Goal: Submit feedback/report problem: Submit feedback/report problem

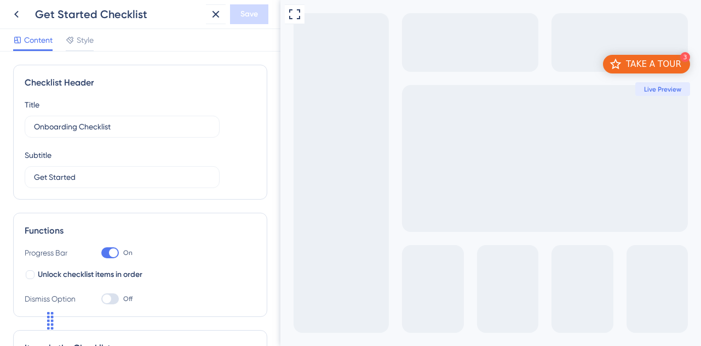
scroll to position [418, 0]
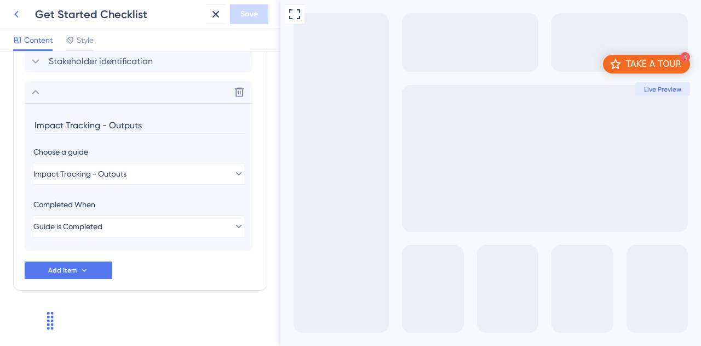
click at [13, 9] on icon at bounding box center [16, 14] width 13 height 13
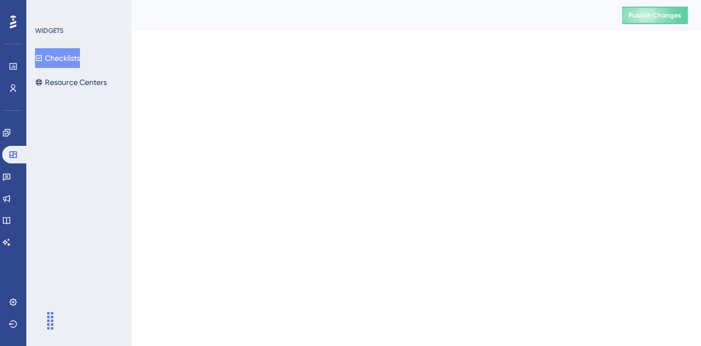
click at [217, 0] on html "Performance Users Engagement Widgets Feedback Product Updates Knowledge Base AI…" at bounding box center [350, 0] width 701 height 0
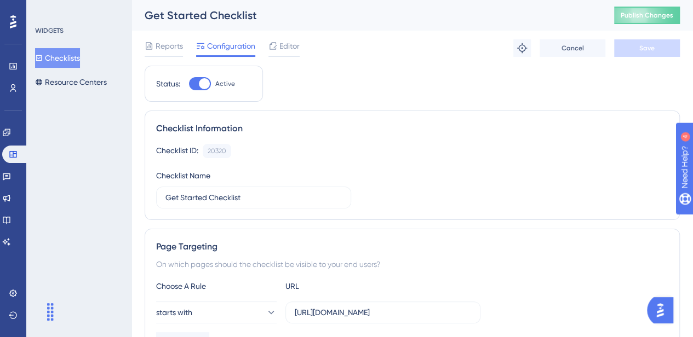
click at [2, 133] on div "Performance Users Engagement Widgets Feedback Product Updates Knowledge Base AI…" at bounding box center [13, 168] width 26 height 337
click at [9, 133] on icon at bounding box center [6, 132] width 9 height 9
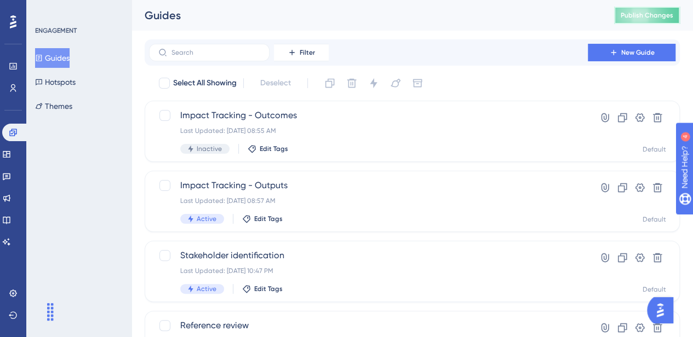
click at [673, 15] on span "Publish Changes" at bounding box center [647, 15] width 53 height 9
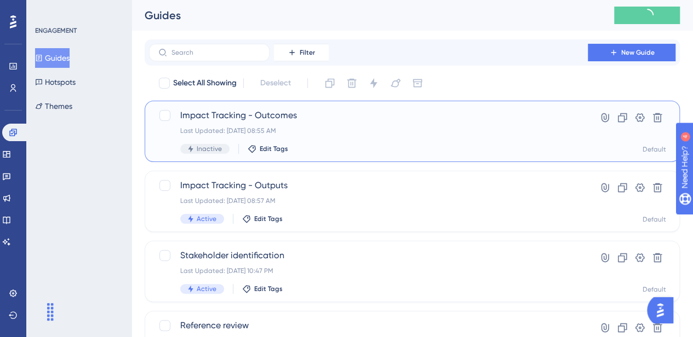
click at [229, 111] on span "Impact Tracking - Outcomes" at bounding box center [368, 115] width 376 height 13
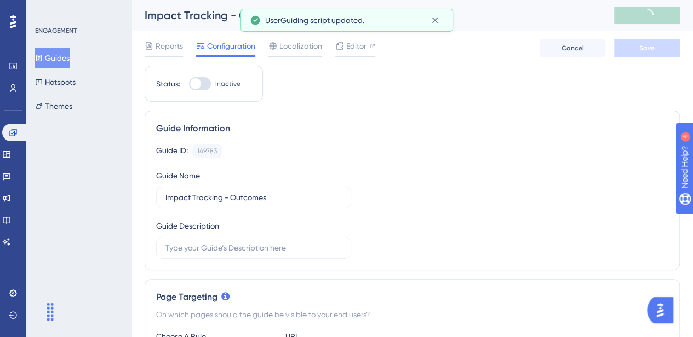
click at [211, 89] on label "Inactive" at bounding box center [214, 83] width 51 height 13
click at [189, 84] on input "Inactive" at bounding box center [188, 84] width 1 height 1
checkbox input "true"
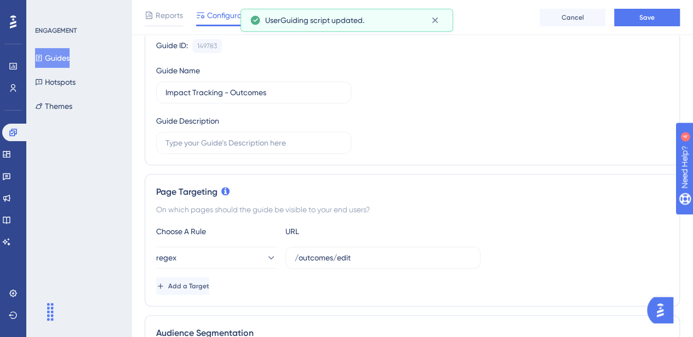
scroll to position [274, 0]
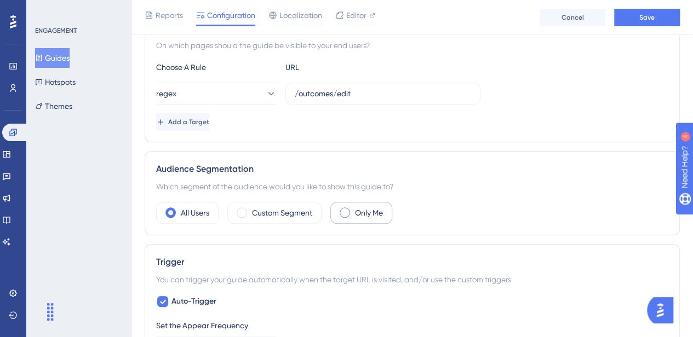
click at [347, 212] on span at bounding box center [345, 213] width 10 height 10
click at [353, 209] on input "radio" at bounding box center [353, 209] width 0 height 0
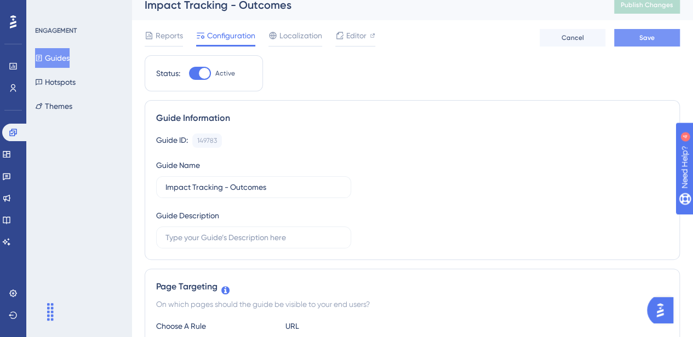
scroll to position [0, 0]
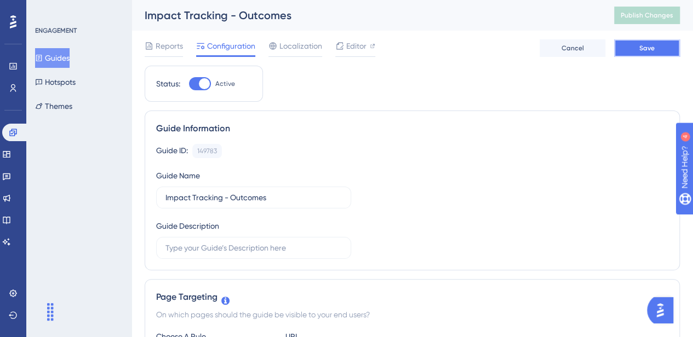
click at [658, 43] on button "Save" at bounding box center [647, 48] width 66 height 18
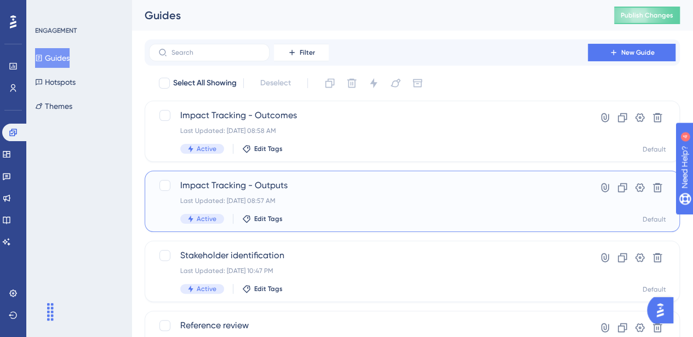
click at [271, 190] on span "Impact Tracking - Outputs" at bounding box center [368, 185] width 376 height 13
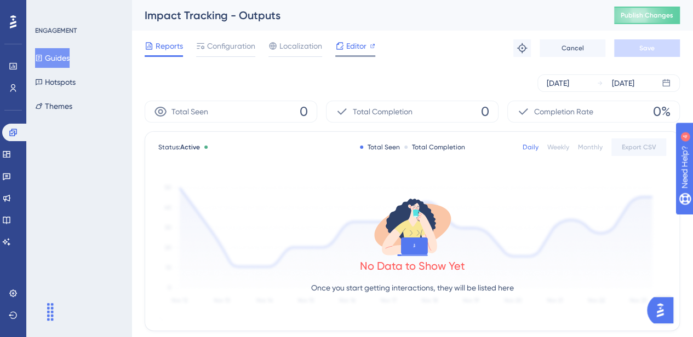
click at [359, 51] on span "Editor" at bounding box center [356, 45] width 20 height 13
click at [352, 45] on span "Editor" at bounding box center [356, 45] width 20 height 13
click at [233, 43] on span "Configuration" at bounding box center [231, 45] width 48 height 13
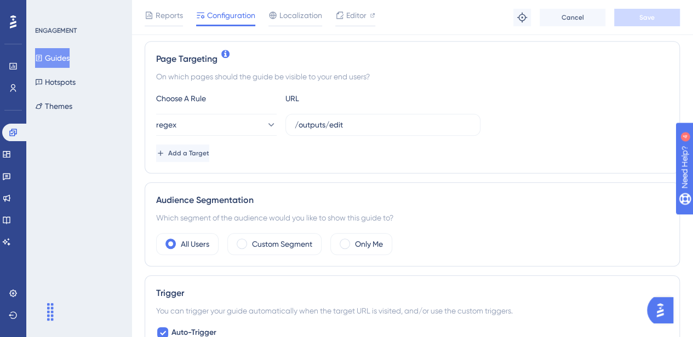
scroll to position [274, 0]
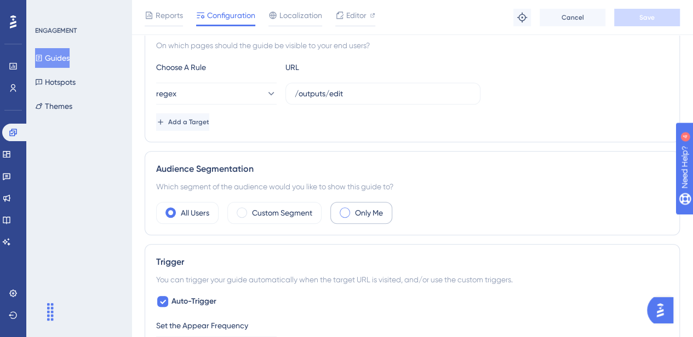
click at [353, 212] on div "Only Me" at bounding box center [361, 213] width 62 height 22
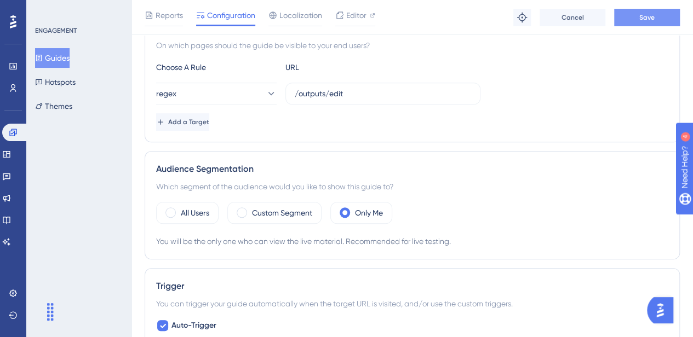
click at [653, 14] on span "Save" at bounding box center [646, 17] width 15 height 9
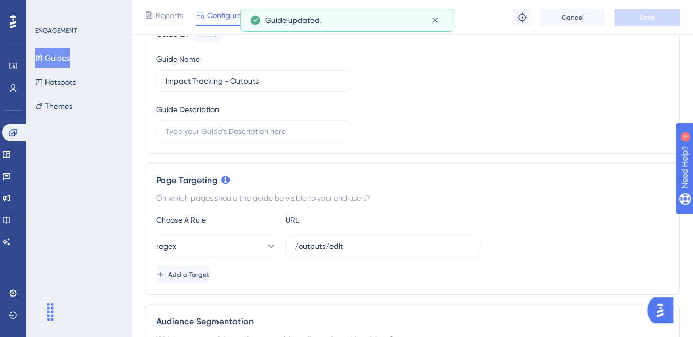
scroll to position [110, 0]
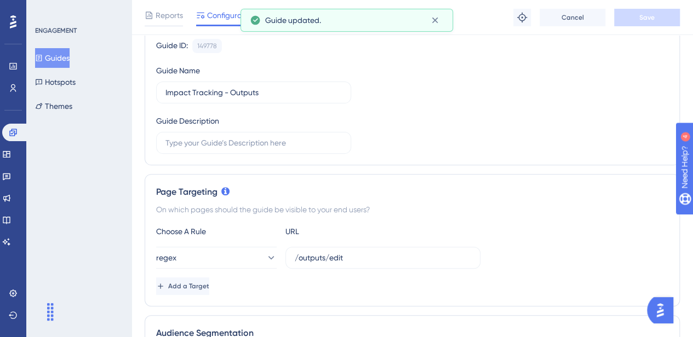
click at [67, 49] on button "Guides" at bounding box center [52, 58] width 35 height 20
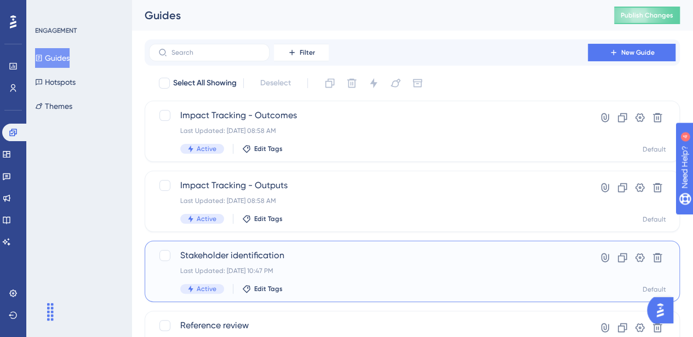
click at [250, 254] on span "Stakeholder identification" at bounding box center [368, 255] width 376 height 13
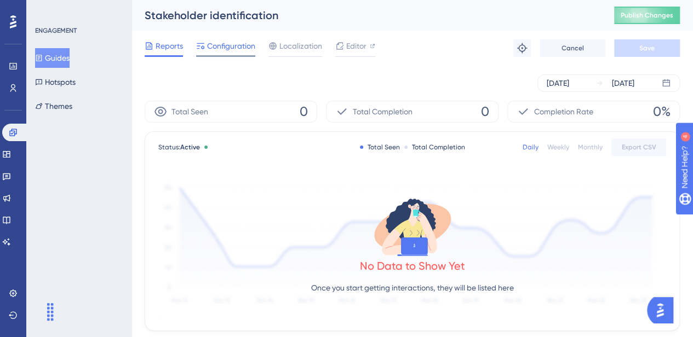
click at [243, 49] on span "Configuration" at bounding box center [231, 45] width 48 height 13
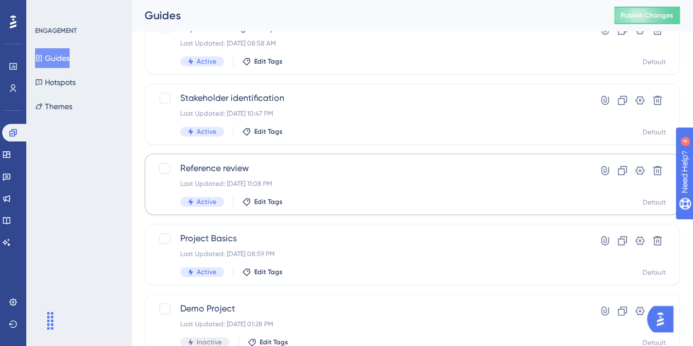
scroll to position [164, 0]
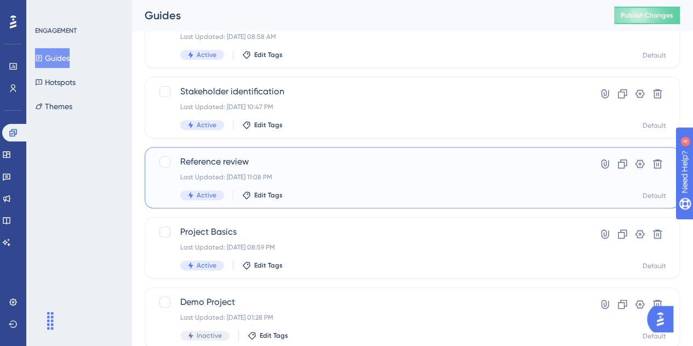
click at [241, 168] on div "Reference review Last Updated: Aug 11 2025, 11:08 PM Active Edit Tags" at bounding box center [368, 177] width 376 height 45
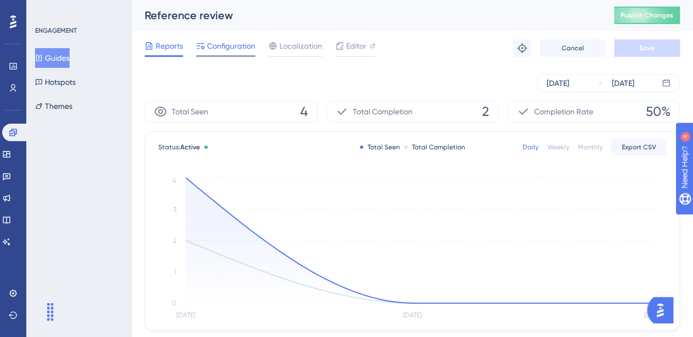
click at [233, 45] on span "Configuration" at bounding box center [231, 45] width 48 height 13
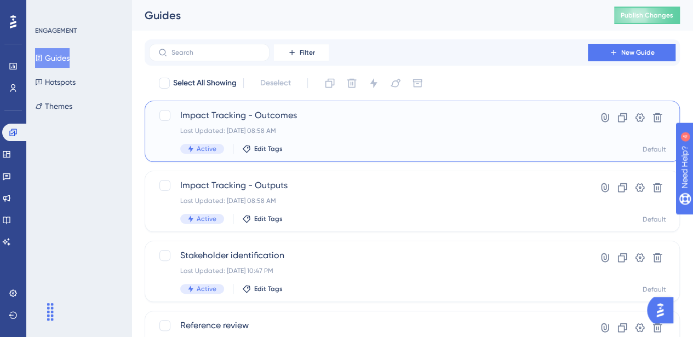
click at [267, 115] on span "Impact Tracking - Outcomes" at bounding box center [368, 115] width 376 height 13
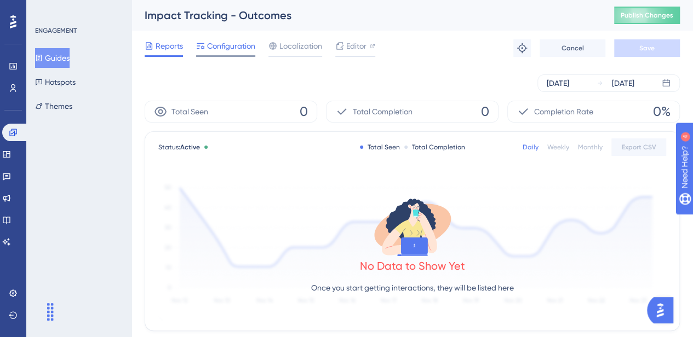
click at [243, 53] on div "Configuration" at bounding box center [225, 48] width 59 height 18
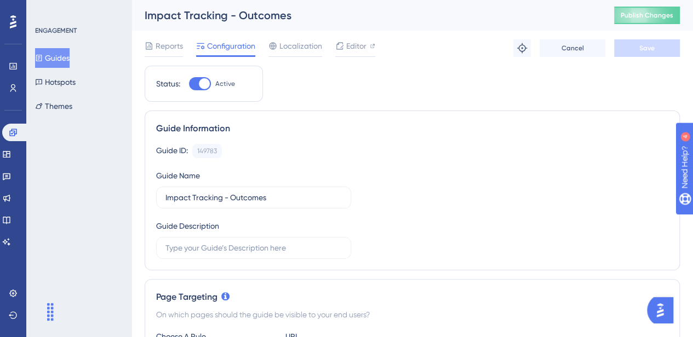
click at [59, 56] on button "Guides" at bounding box center [52, 58] width 35 height 20
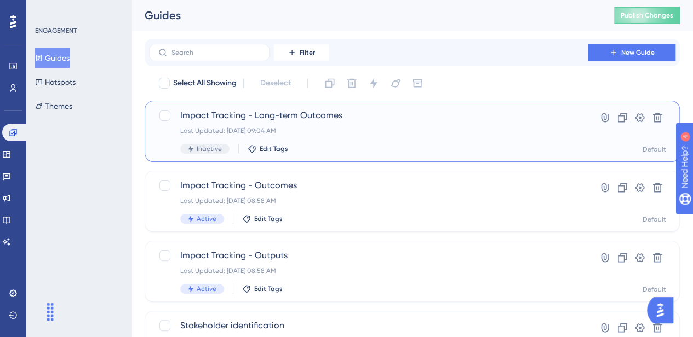
click at [282, 113] on span "Impact Tracking - Long-term Outcomes" at bounding box center [368, 115] width 376 height 13
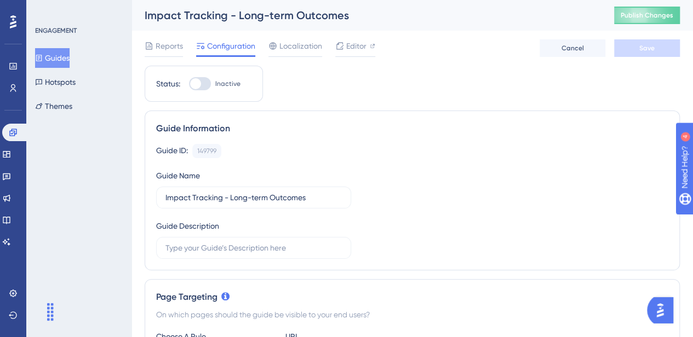
click at [195, 83] on div at bounding box center [195, 83] width 11 height 11
click at [189, 84] on input "Inactive" at bounding box center [188, 84] width 1 height 1
checkbox input "true"
click at [643, 49] on span "Save" at bounding box center [646, 48] width 15 height 9
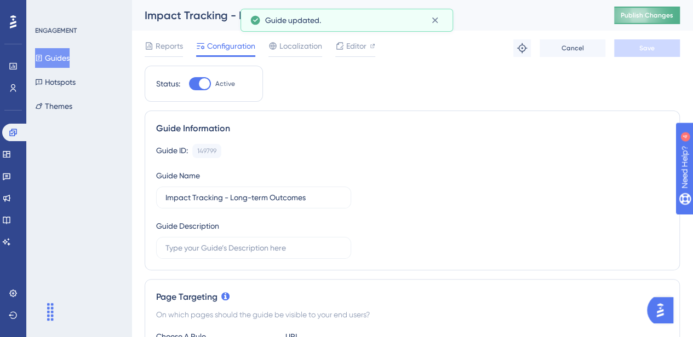
click at [649, 19] on button "Publish Changes" at bounding box center [647, 16] width 66 height 18
click at [351, 48] on span "Editor" at bounding box center [356, 45] width 20 height 13
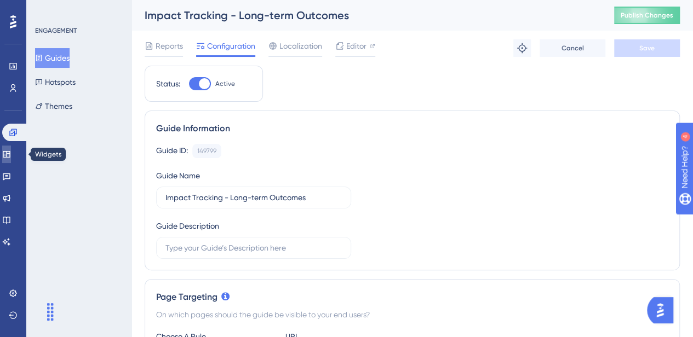
click at [11, 162] on link at bounding box center [6, 155] width 9 height 18
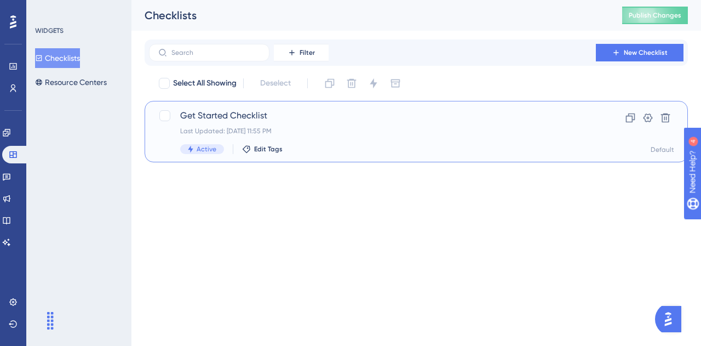
click at [228, 114] on span "Get Started Checklist" at bounding box center [372, 115] width 385 height 13
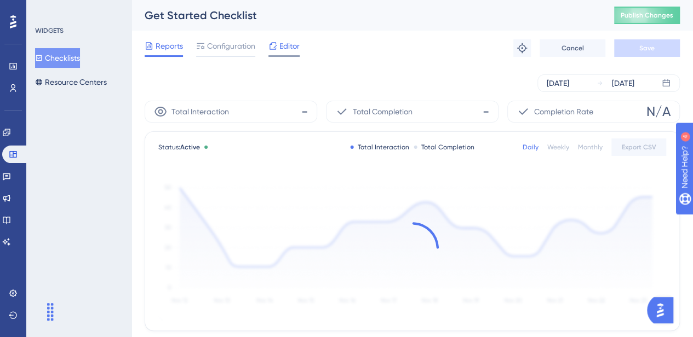
click at [278, 47] on div "Editor" at bounding box center [283, 45] width 31 height 13
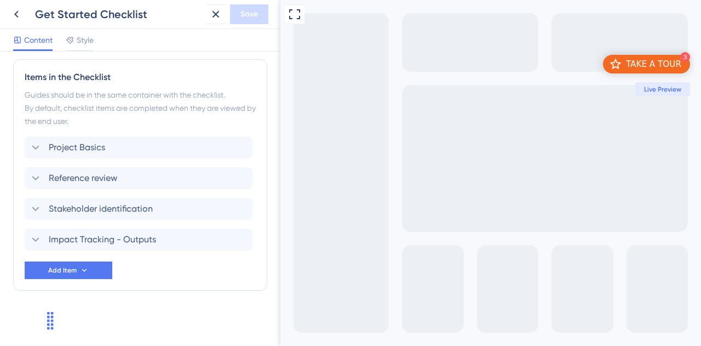
scroll to position [271, 0]
click at [82, 266] on icon at bounding box center [84, 270] width 9 height 9
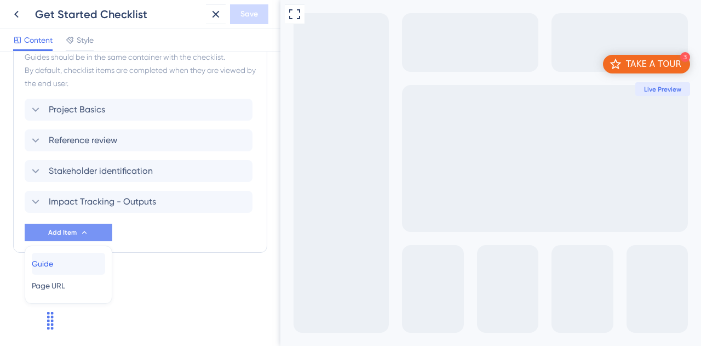
click at [80, 260] on div "Guide Guide" at bounding box center [68, 264] width 73 height 22
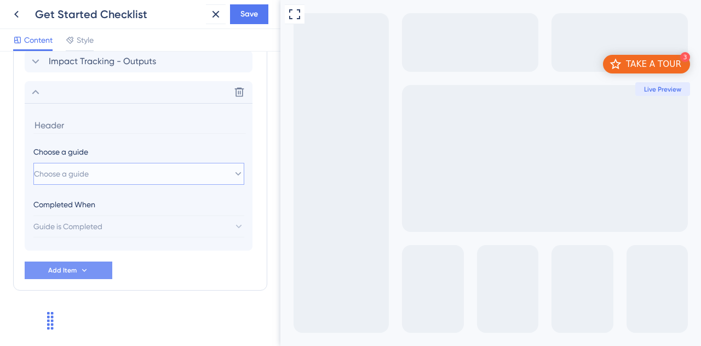
click at [112, 173] on button "Choose a guide" at bounding box center [138, 174] width 211 height 22
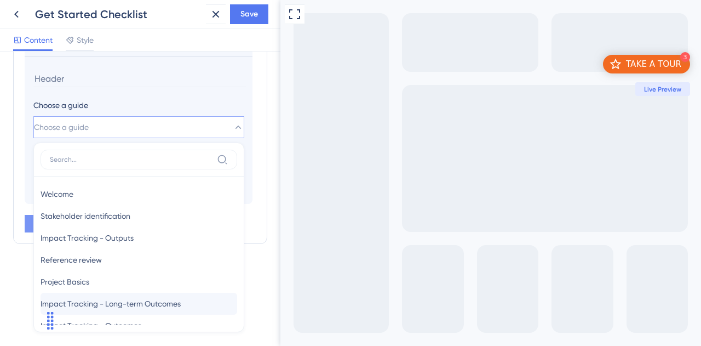
scroll to position [39, 0]
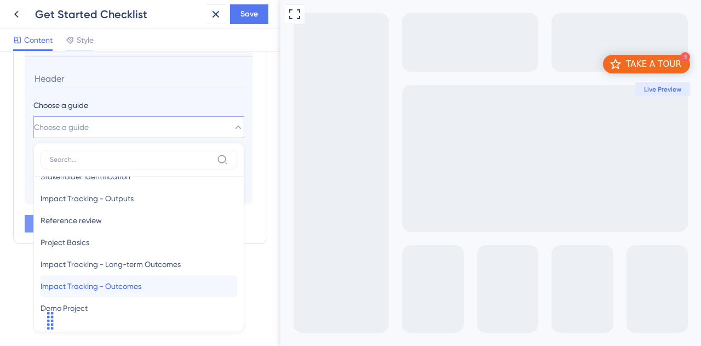
click at [126, 284] on span "Impact Tracking - Outcomes" at bounding box center [91, 285] width 101 height 13
type input "Impact Tracking - Outcomes"
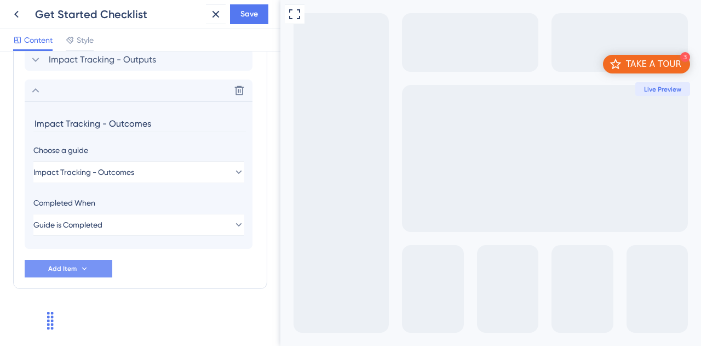
scroll to position [449, 0]
click at [89, 269] on button "Add Item" at bounding box center [69, 270] width 88 height 18
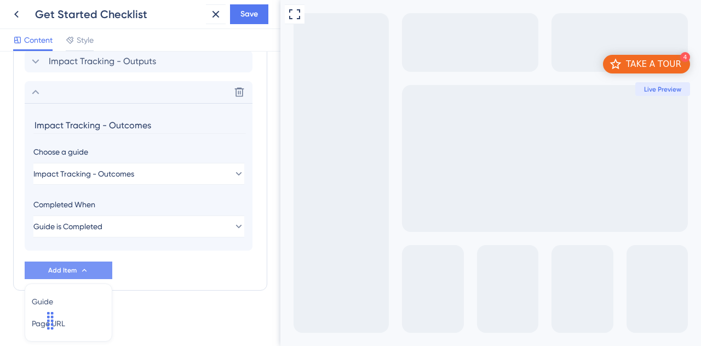
scroll to position [486, 0]
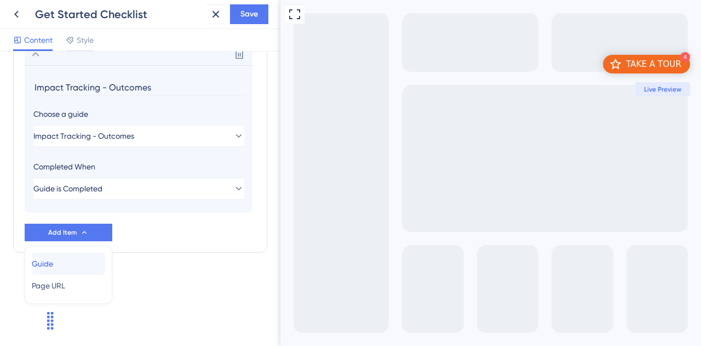
click at [77, 261] on div "Guide Guide" at bounding box center [68, 264] width 73 height 22
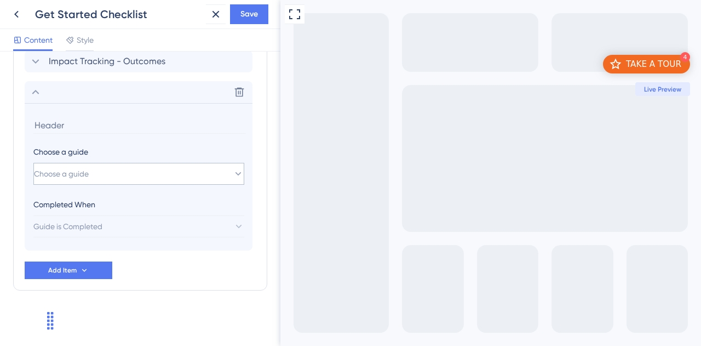
click at [92, 164] on button "Choose a guide" at bounding box center [138, 174] width 211 height 22
click at [89, 168] on span "Choose a guide" at bounding box center [61, 173] width 55 height 13
click at [228, 167] on button "Choose a guide" at bounding box center [138, 174] width 211 height 22
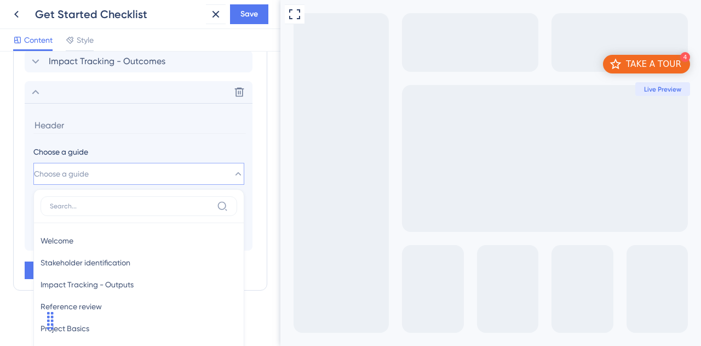
scroll to position [526, 0]
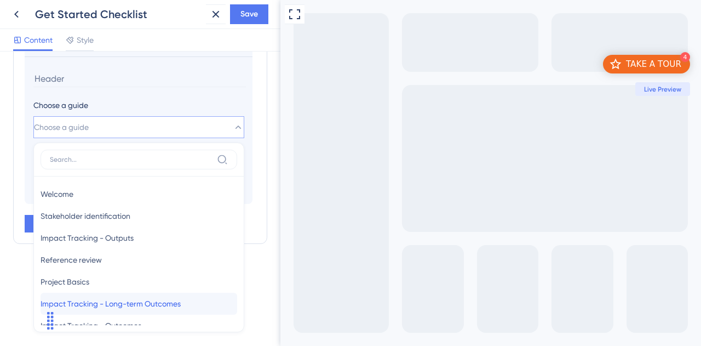
click at [155, 302] on span "Impact Tracking - Long-term Outcomes" at bounding box center [111, 303] width 140 height 13
type input "Impact Tracking - Long-term Outcomes"
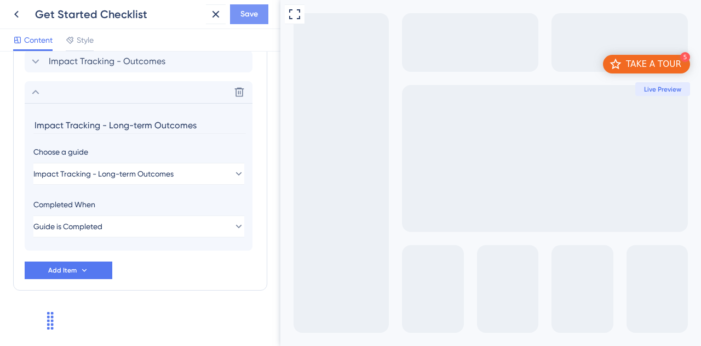
click at [248, 14] on span "Save" at bounding box center [249, 14] width 18 height 13
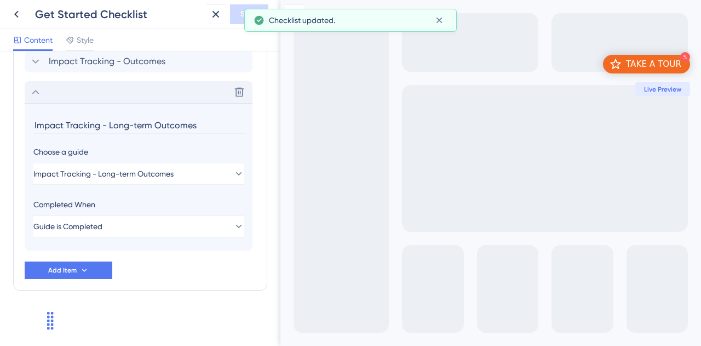
click at [35, 95] on icon at bounding box center [35, 91] width 13 height 13
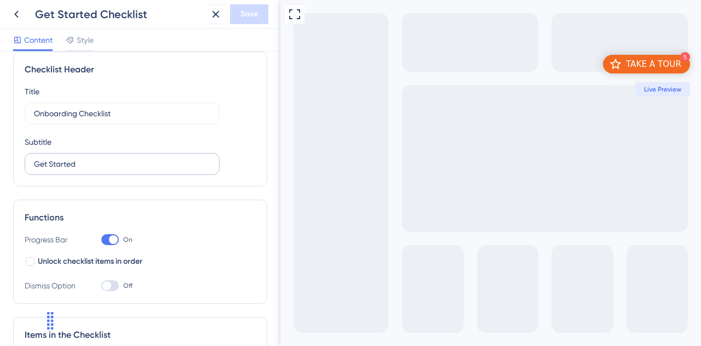
scroll to position [0, 0]
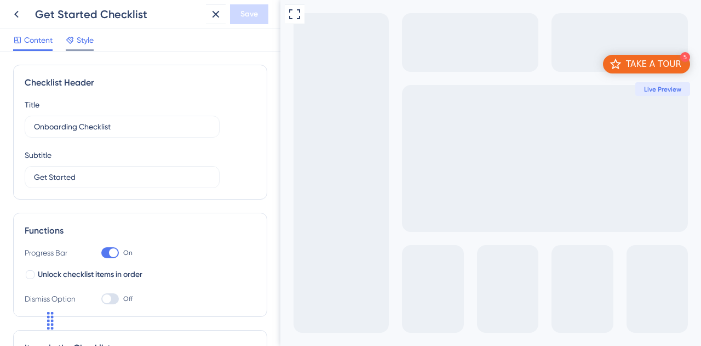
click at [87, 39] on span "Style" at bounding box center [85, 39] width 17 height 13
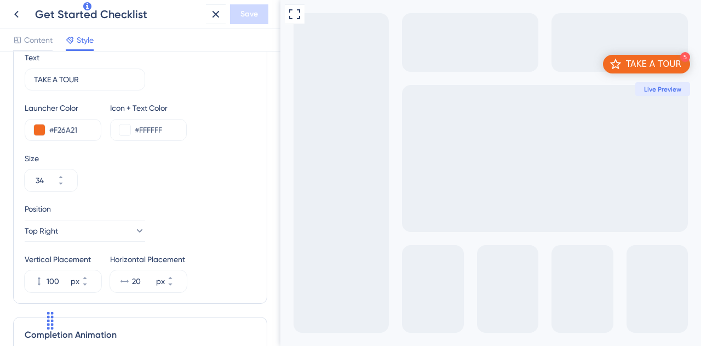
scroll to position [438, 0]
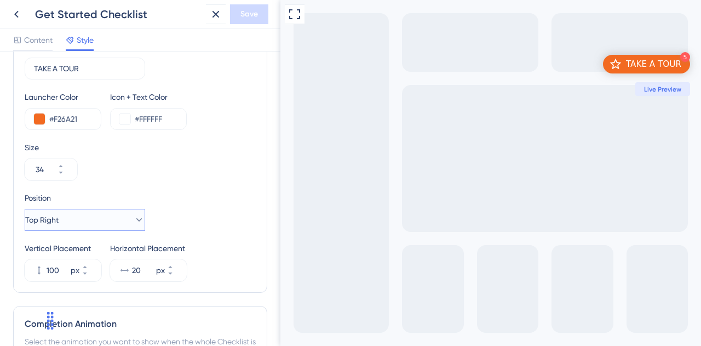
click at [108, 217] on button "Top Right" at bounding box center [85, 220] width 121 height 22
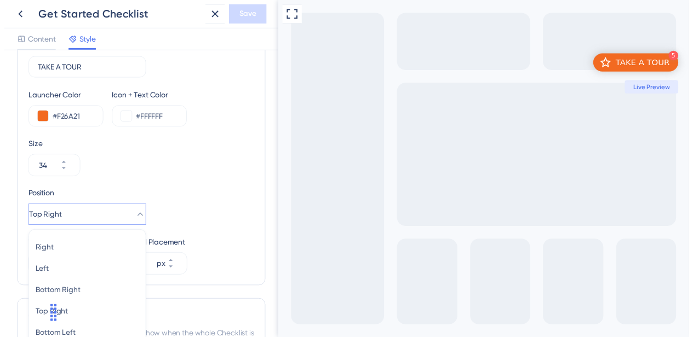
scroll to position [546, 0]
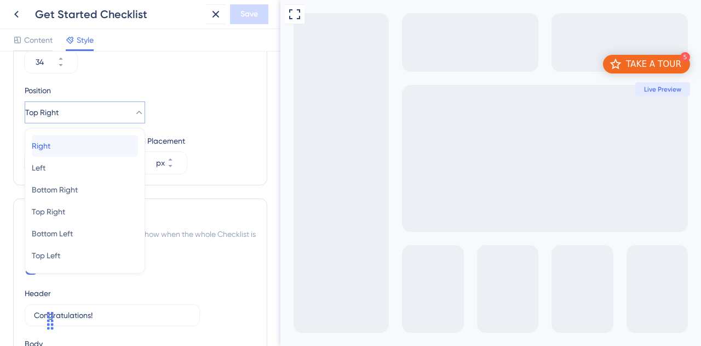
click at [93, 148] on div "Right Right" at bounding box center [85, 146] width 106 height 22
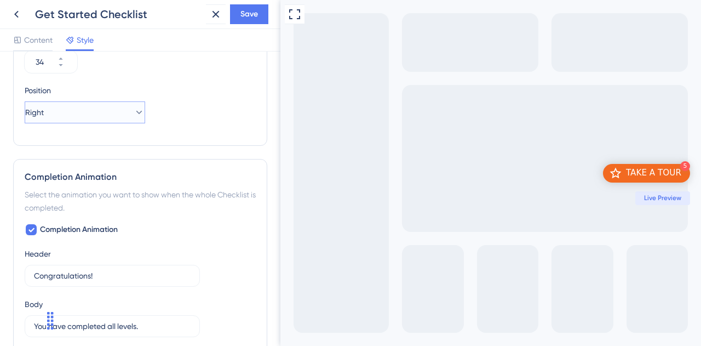
click at [87, 110] on button "Right" at bounding box center [85, 112] width 121 height 22
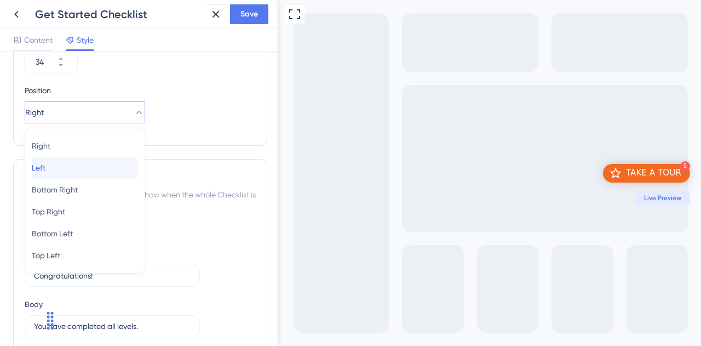
click at [71, 166] on div "Left Left" at bounding box center [85, 168] width 106 height 22
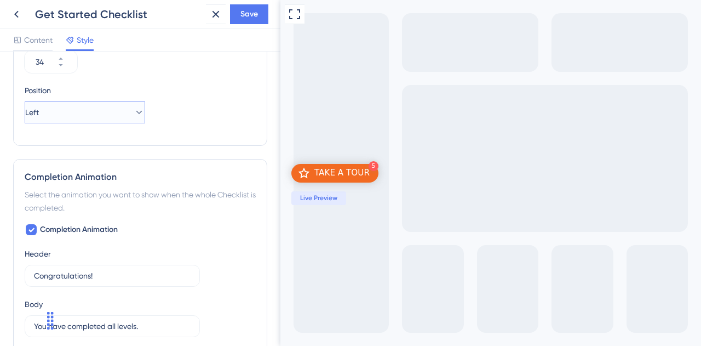
click at [63, 107] on button "Left" at bounding box center [85, 112] width 121 height 22
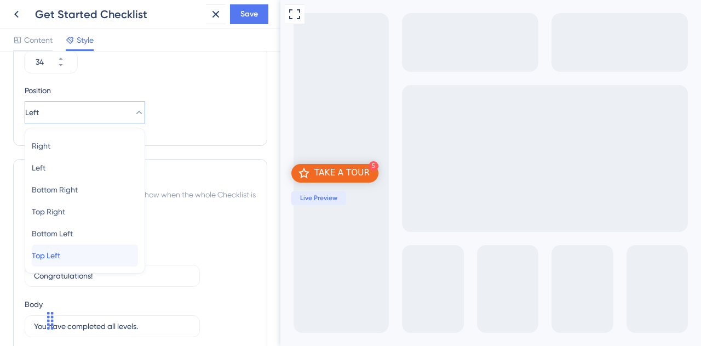
click at [77, 256] on div "Top Left Top Left" at bounding box center [85, 255] width 106 height 22
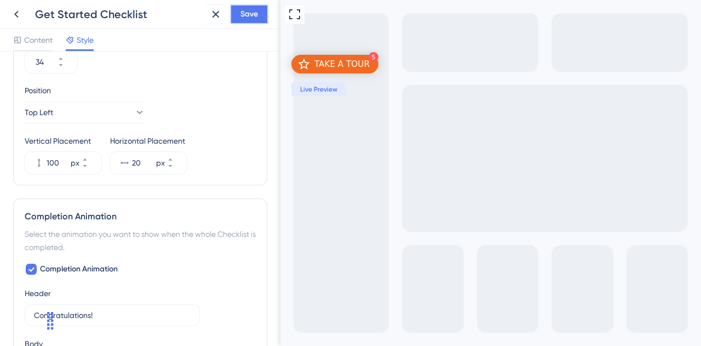
click at [244, 12] on span "Save" at bounding box center [249, 14] width 18 height 13
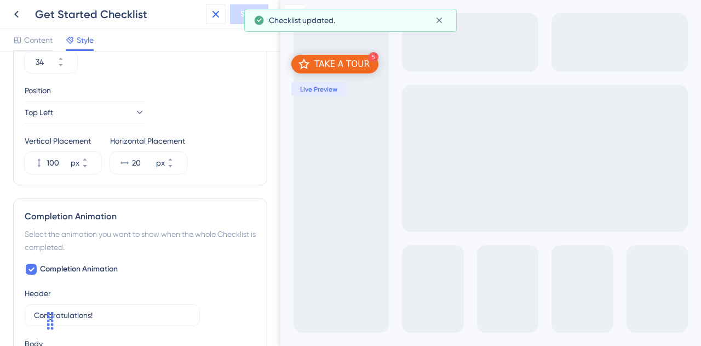
click at [213, 14] on icon at bounding box center [215, 14] width 13 height 13
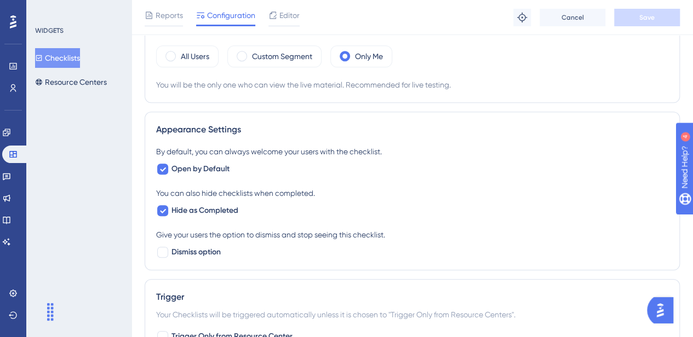
scroll to position [383, 0]
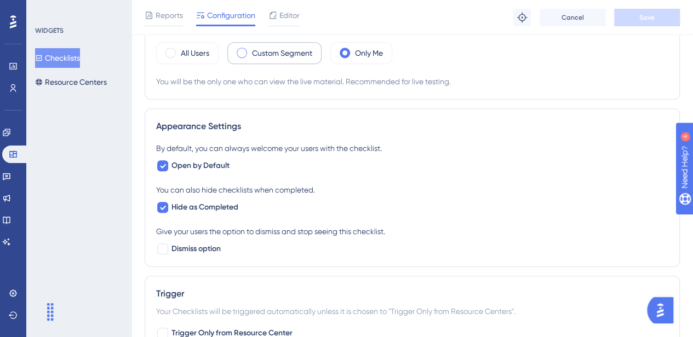
click at [242, 51] on span at bounding box center [242, 53] width 10 height 10
click at [250, 49] on input "radio" at bounding box center [250, 49] width 0 height 0
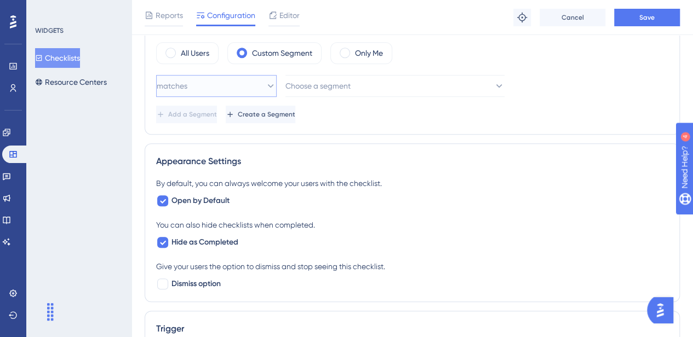
click at [265, 88] on icon at bounding box center [270, 86] width 11 height 11
click at [317, 83] on span "Choose a segment" at bounding box center [318, 85] width 65 height 13
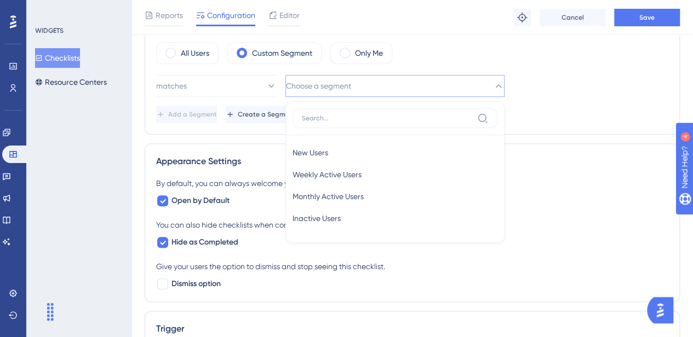
scroll to position [385, 0]
click at [351, 55] on div "Only Me" at bounding box center [361, 52] width 62 height 22
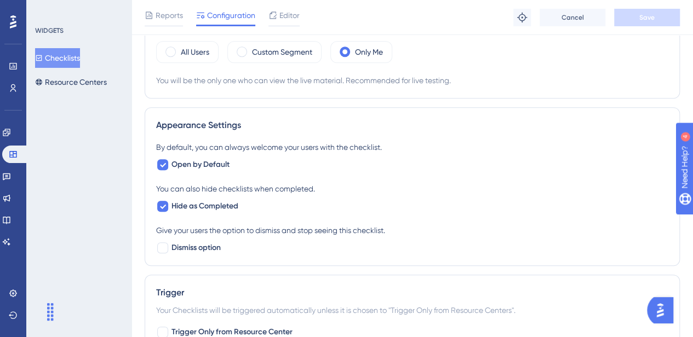
scroll to position [0, 0]
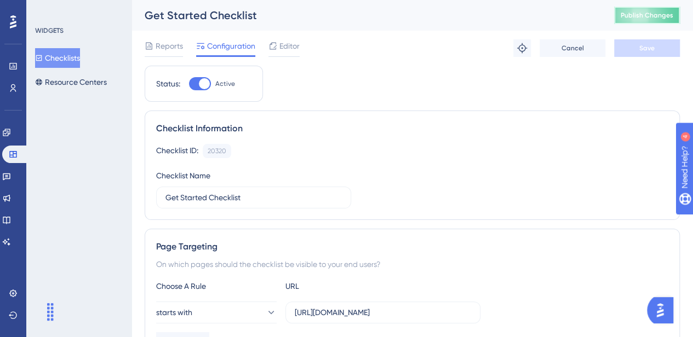
click at [670, 22] on button "Publish Changes" at bounding box center [647, 16] width 66 height 18
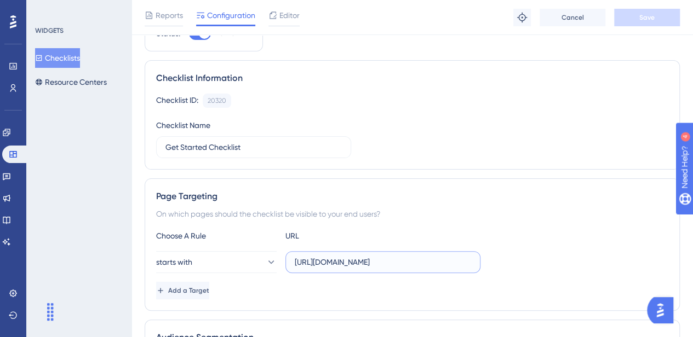
click at [462, 261] on input "https://impact-dev.ruralsenses.com/projects/6" at bounding box center [383, 262] width 176 height 12
click at [559, 233] on div "Choose A Rule URL" at bounding box center [412, 236] width 512 height 13
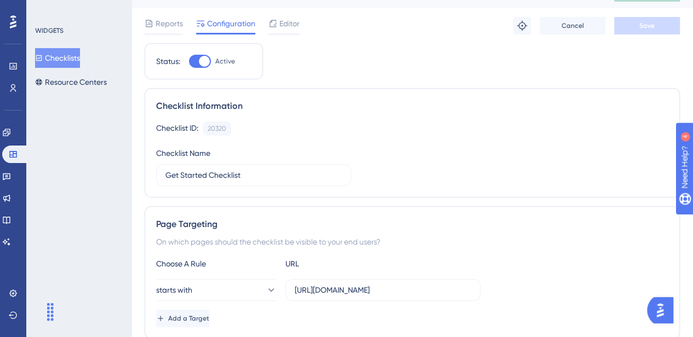
scroll to position [0, 0]
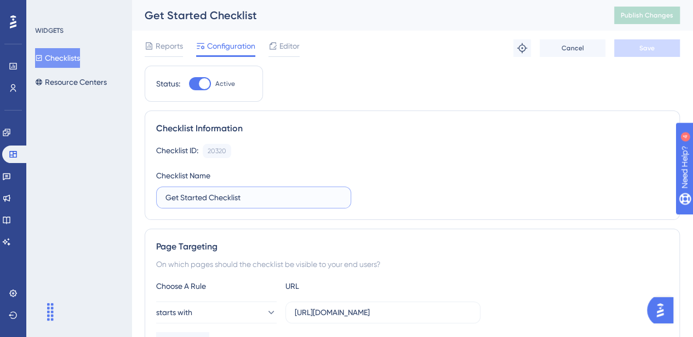
click at [248, 198] on input "Get Started Checklist" at bounding box center [253, 198] width 176 height 12
type input "Start a Tour"
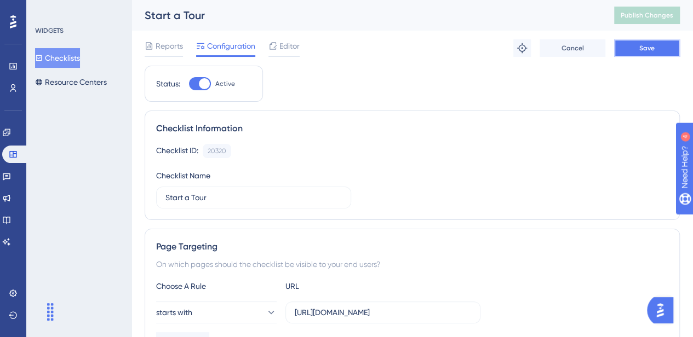
click at [663, 51] on button "Save" at bounding box center [647, 48] width 66 height 18
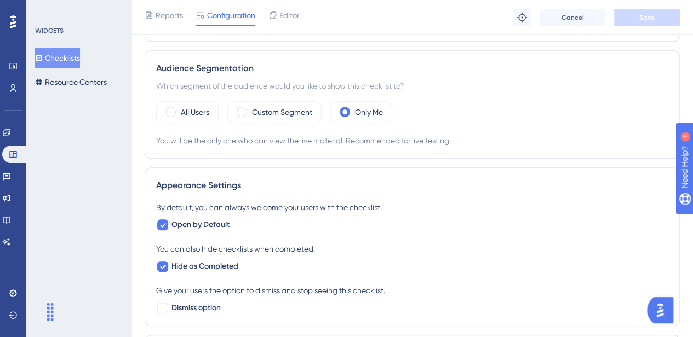
scroll to position [329, 0]
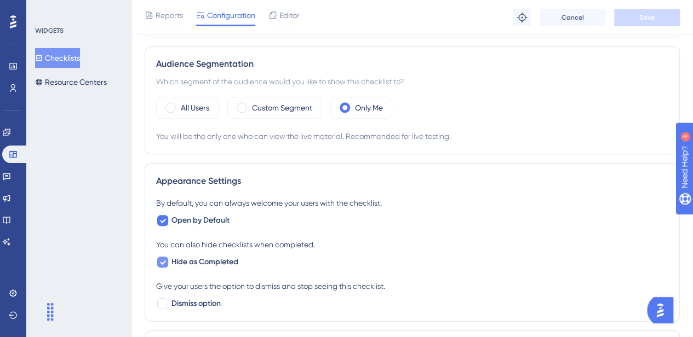
click at [164, 261] on icon at bounding box center [163, 263] width 6 height 4
checkbox input "false"
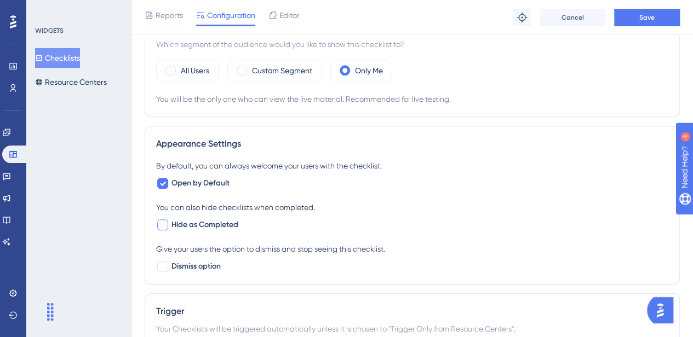
scroll to position [383, 0]
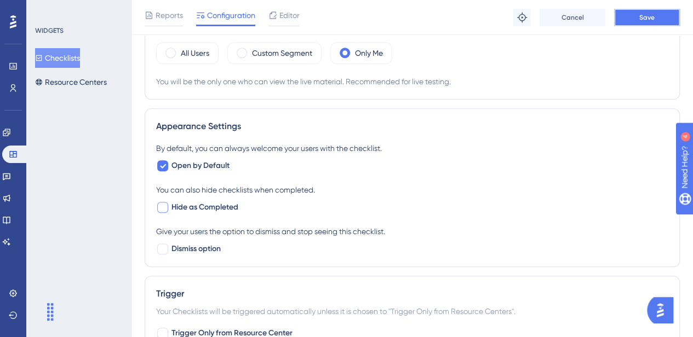
click at [656, 18] on button "Save" at bounding box center [647, 18] width 66 height 18
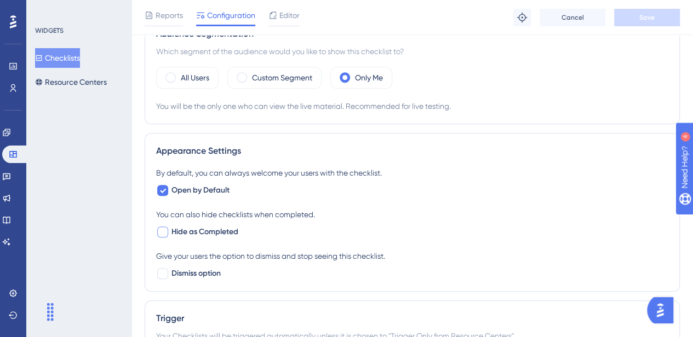
scroll to position [304, 0]
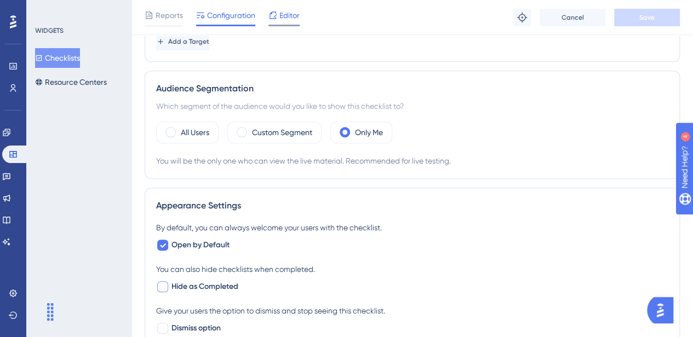
click at [295, 13] on span "Editor" at bounding box center [289, 15] width 20 height 13
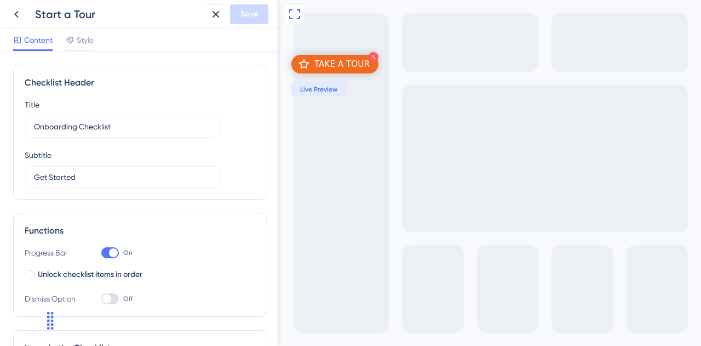
click at [294, 12] on icon at bounding box center [294, 14] width 13 height 13
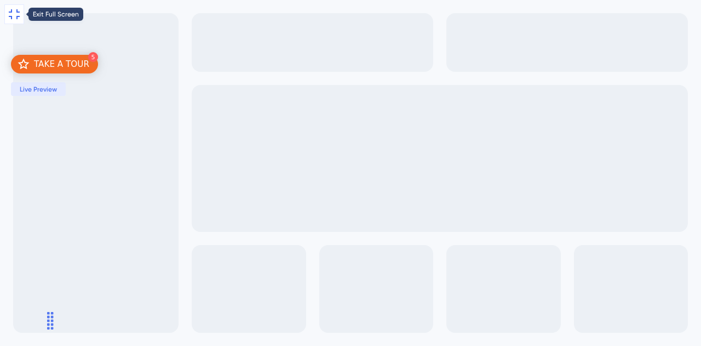
click at [15, 10] on icon at bounding box center [14, 14] width 13 height 13
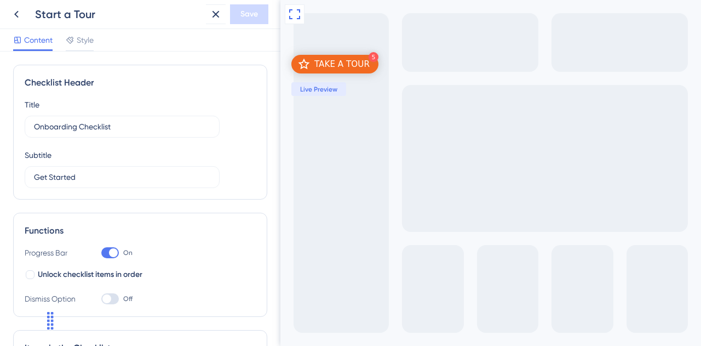
click at [328, 65] on div "TAKE A TOUR" at bounding box center [341, 64] width 55 height 11
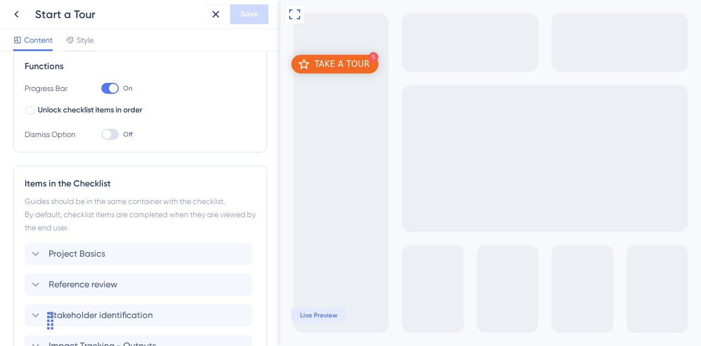
scroll to position [274, 0]
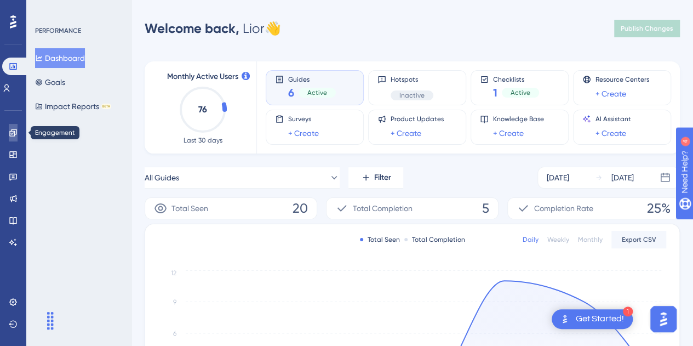
click at [13, 130] on icon at bounding box center [13, 132] width 9 height 9
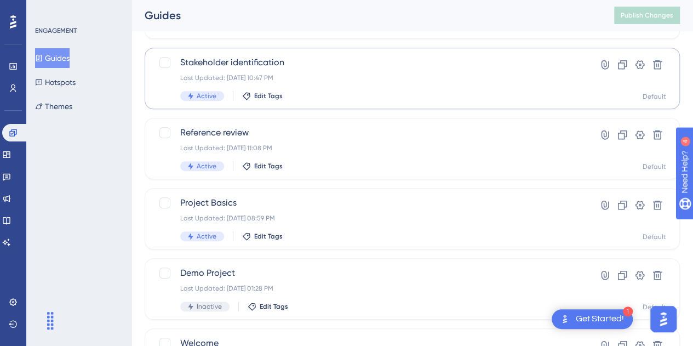
scroll to position [274, 0]
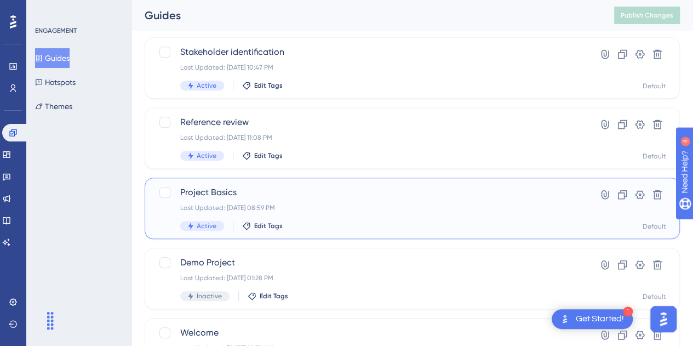
click at [416, 197] on span "Project Basics" at bounding box center [368, 192] width 376 height 13
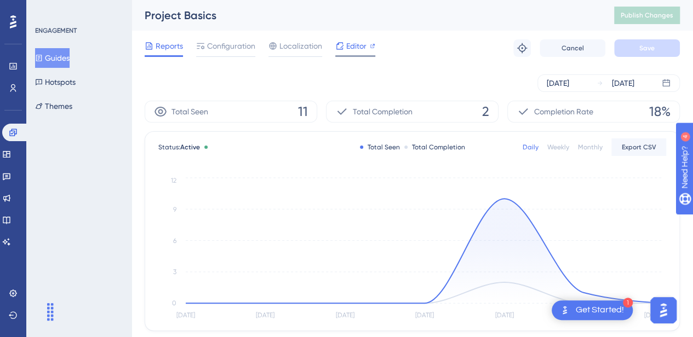
click at [352, 42] on span "Editor" at bounding box center [356, 45] width 20 height 13
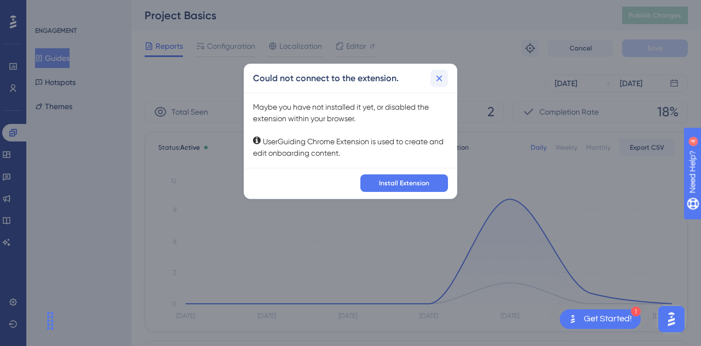
click at [438, 78] on icon at bounding box center [439, 78] width 11 height 11
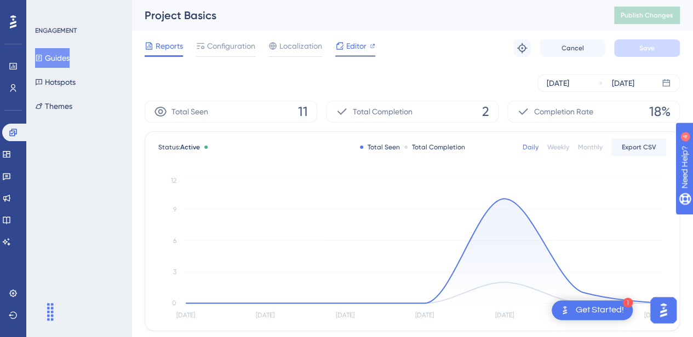
click at [363, 45] on span "Editor" at bounding box center [356, 45] width 20 height 13
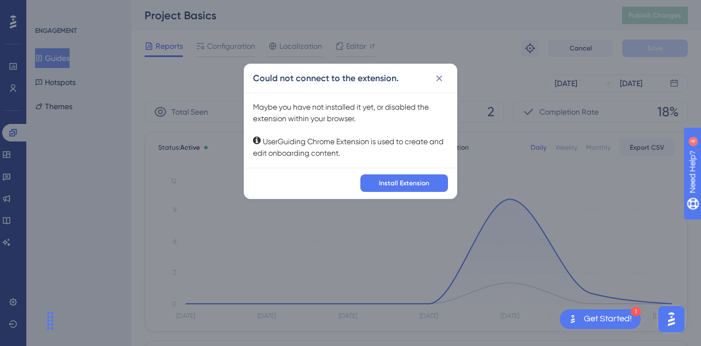
click at [308, 134] on div "Maybe you have not installed it yet, or disabled the extension within your brow…" at bounding box center [350, 130] width 195 height 58
click at [310, 142] on div "Maybe you have not installed it yet, or disabled the extension within your brow…" at bounding box center [350, 130] width 195 height 58
click at [409, 188] on button "Install Extension" at bounding box center [404, 183] width 88 height 18
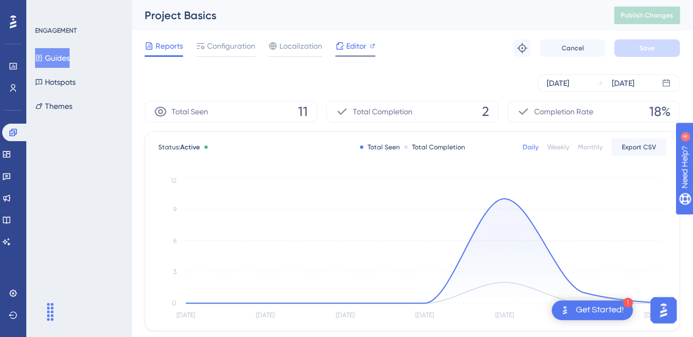
click at [352, 48] on span "Editor" at bounding box center [356, 45] width 20 height 13
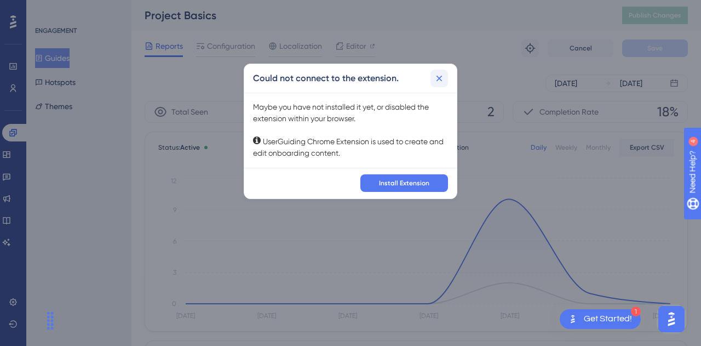
click at [435, 79] on icon at bounding box center [439, 78] width 11 height 11
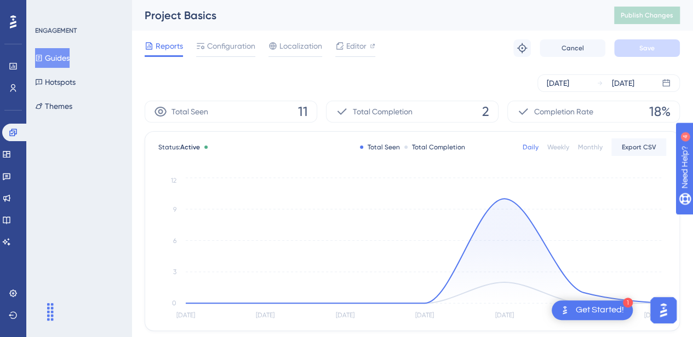
click at [232, 38] on div "Reports Configuration Localization Editor Troubleshoot Cancel Save" at bounding box center [412, 48] width 535 height 35
click at [233, 48] on span "Configuration" at bounding box center [231, 45] width 48 height 13
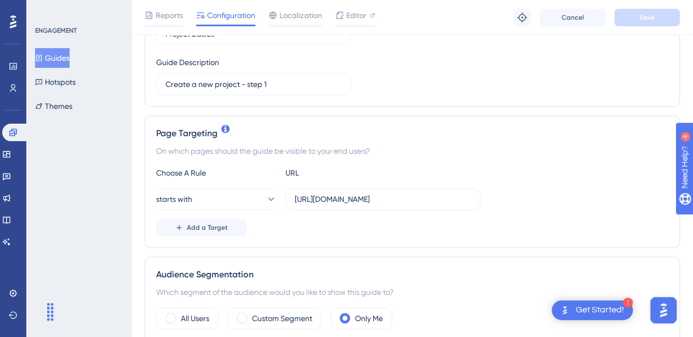
scroll to position [219, 0]
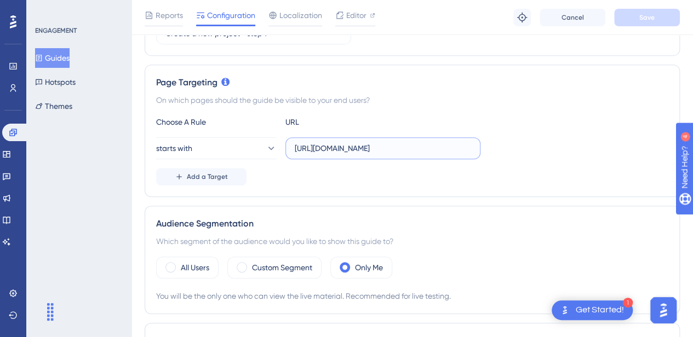
click at [369, 148] on input "[URL][DOMAIN_NAME]" at bounding box center [383, 148] width 176 height 12
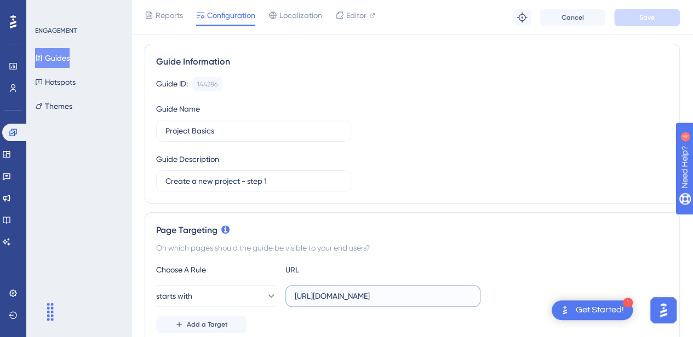
scroll to position [0, 0]
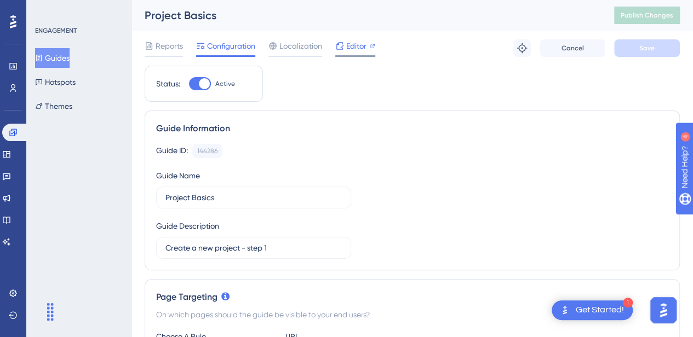
click at [346, 43] on span "Editor" at bounding box center [356, 45] width 20 height 13
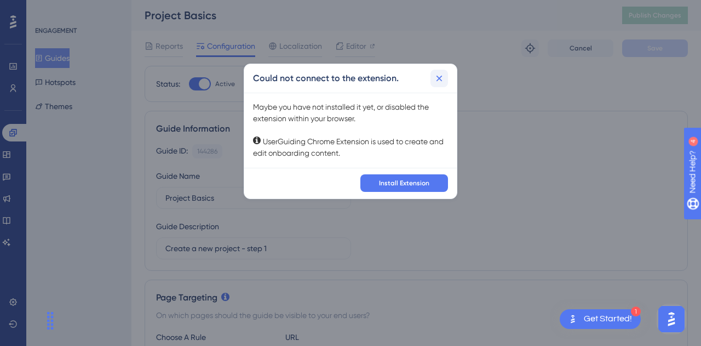
click at [439, 79] on icon at bounding box center [439, 78] width 11 height 11
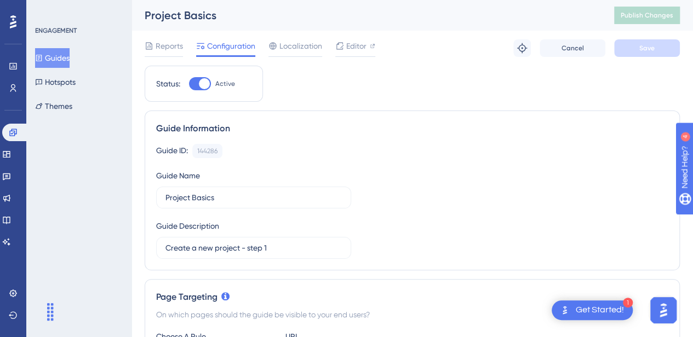
click at [612, 309] on div "Get Started!" at bounding box center [600, 311] width 48 height 12
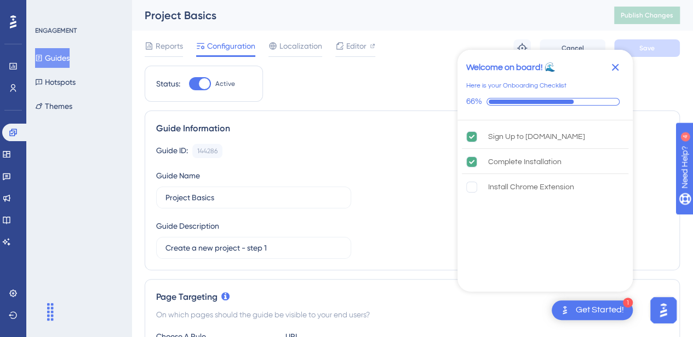
click at [615, 66] on icon "Close Checklist" at bounding box center [615, 67] width 13 height 13
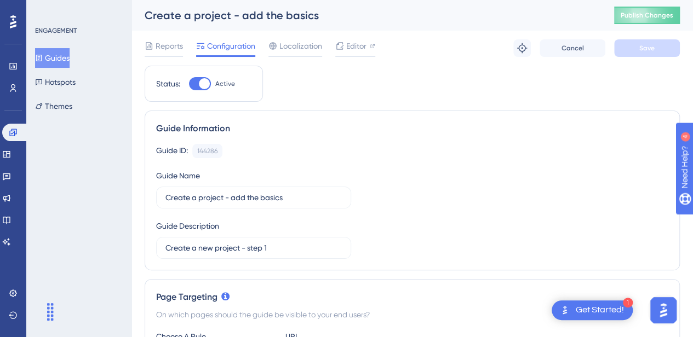
click at [54, 59] on button "Guides" at bounding box center [52, 58] width 35 height 20
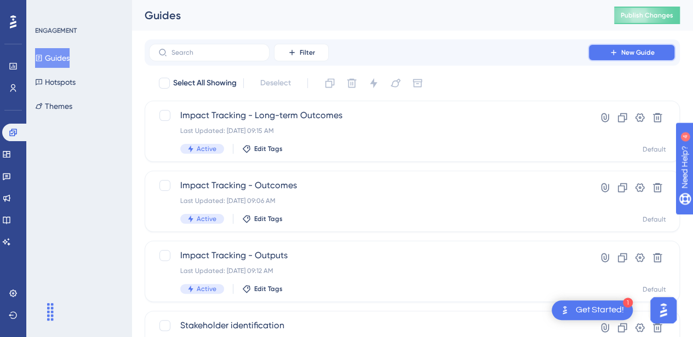
click at [628, 51] on span "New Guide" at bounding box center [637, 52] width 33 height 9
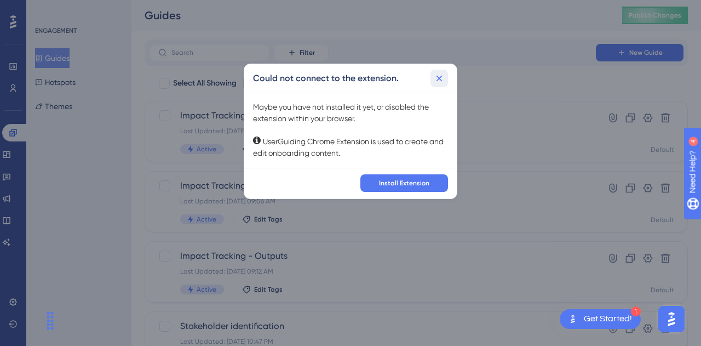
click at [438, 76] on icon at bounding box center [440, 78] width 6 height 6
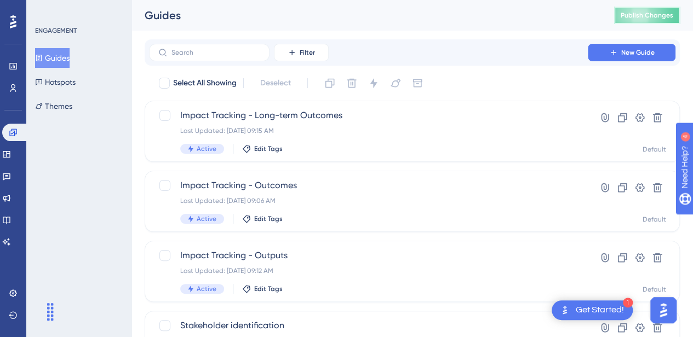
click at [670, 13] on span "Publish Changes" at bounding box center [647, 15] width 53 height 9
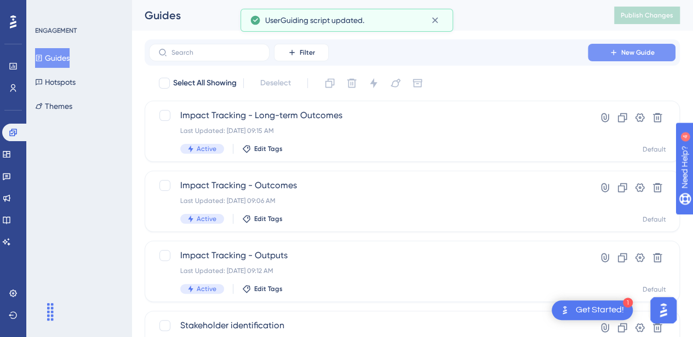
click at [646, 54] on span "New Guide" at bounding box center [637, 52] width 33 height 9
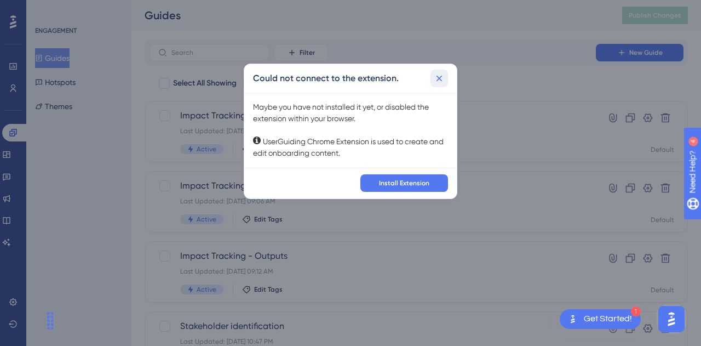
click at [434, 81] on icon at bounding box center [439, 78] width 11 height 11
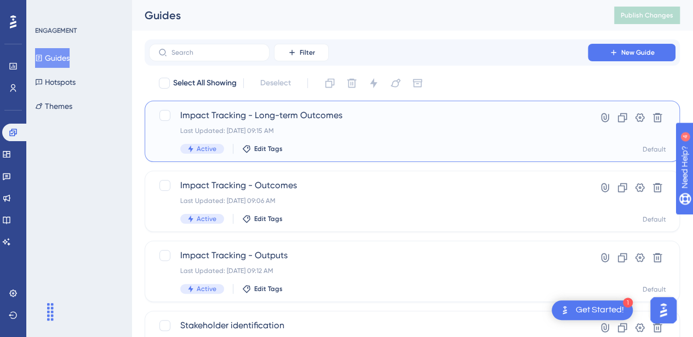
click at [281, 116] on span "Impact Tracking - Long-term Outcomes" at bounding box center [368, 115] width 376 height 13
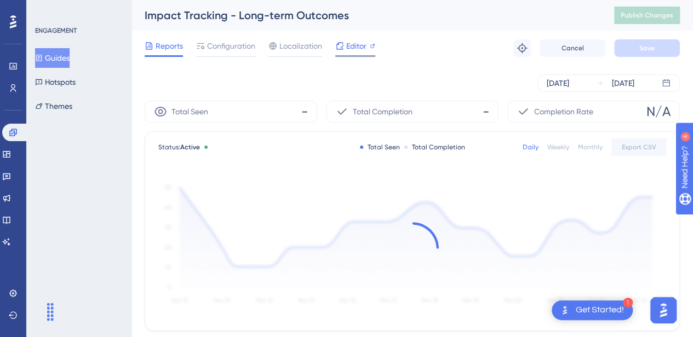
click at [349, 47] on span "Editor" at bounding box center [356, 45] width 20 height 13
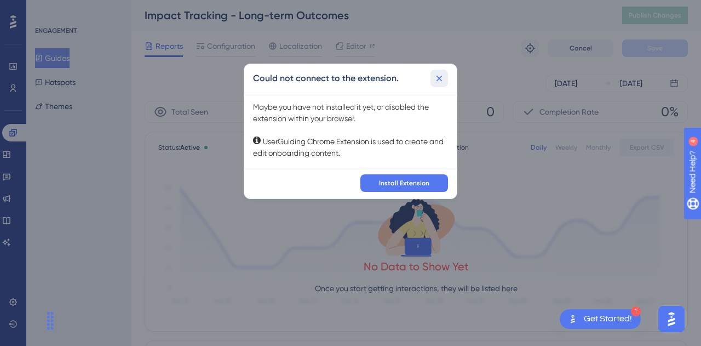
click at [441, 77] on icon at bounding box center [439, 78] width 11 height 11
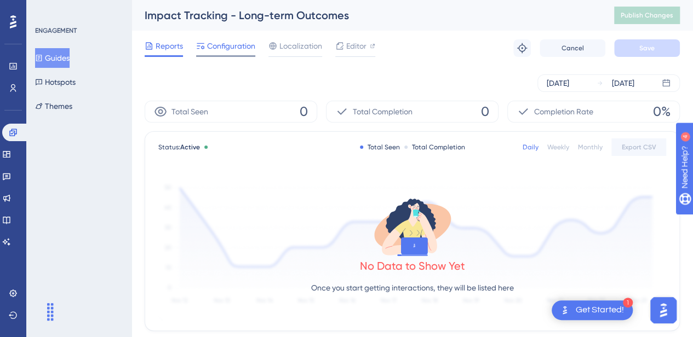
click at [243, 46] on span "Configuration" at bounding box center [231, 45] width 48 height 13
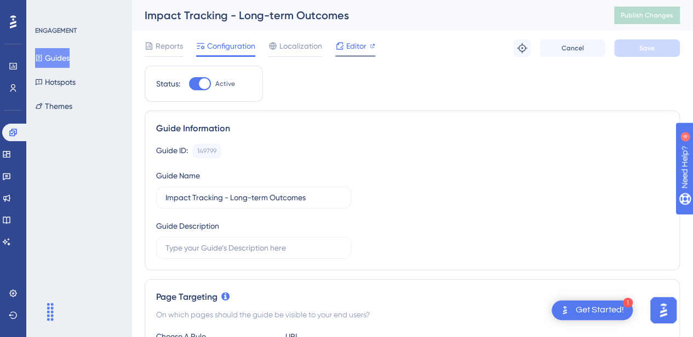
click at [354, 51] on span "Editor" at bounding box center [356, 45] width 20 height 13
click at [341, 45] on icon at bounding box center [339, 46] width 9 height 9
click at [661, 309] on img "Open AI Assistant Launcher" at bounding box center [664, 311] width 20 height 20
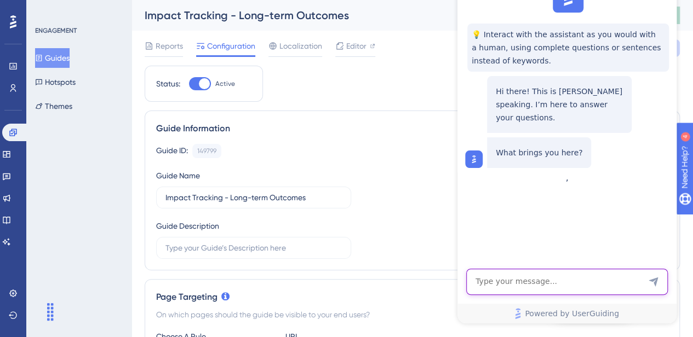
click at [552, 281] on textarea "AI Assistant Text Input" at bounding box center [567, 282] width 202 height 26
type textarea "is there a bug with the add on?"
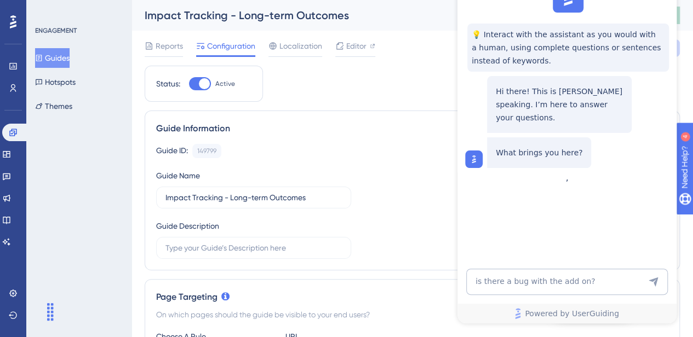
click at [651, 285] on icon "Send Message" at bounding box center [653, 282] width 11 height 11
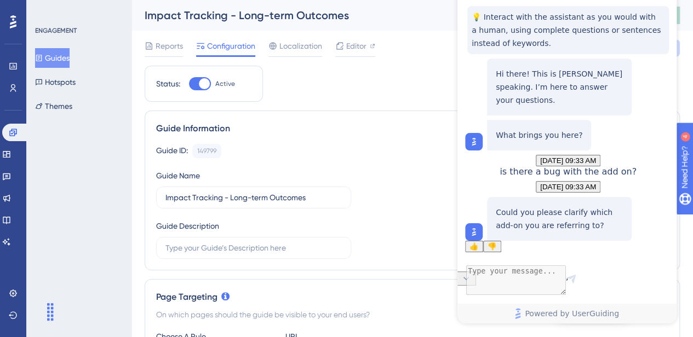
scroll to position [57, 0]
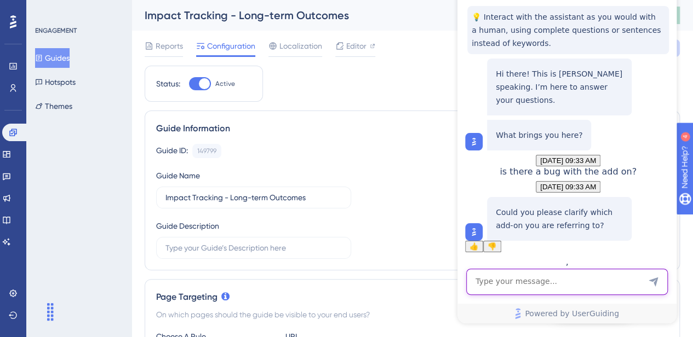
click at [558, 281] on textarea "AI Assistant Text Input" at bounding box center [567, 282] width 202 height 26
type textarea "Userguiding add on/ extention"
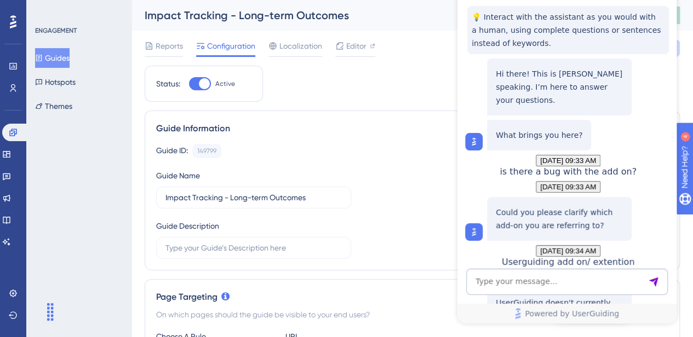
scroll to position [282, 0]
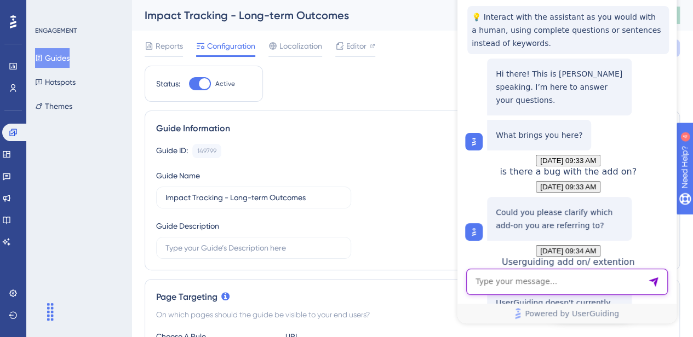
click at [522, 284] on textarea "AI Assistant Text Input" at bounding box center [567, 282] width 202 height 26
type textarea ""could not connect""
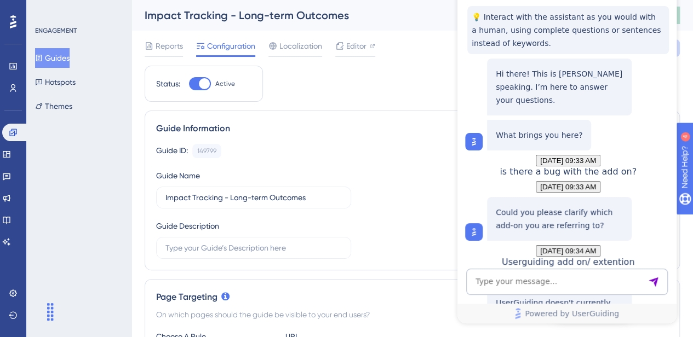
scroll to position [483, 0]
